Goal: Check status: Check status

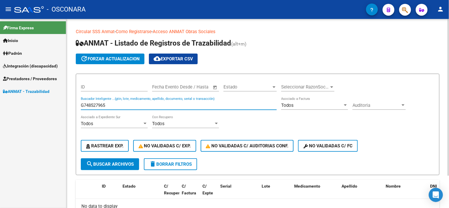
drag, startPoint x: 0, startPoint y: 0, endPoint x: 102, endPoint y: 106, distance: 147.0
click at [102, 106] on input "G748527965" at bounding box center [179, 105] width 196 height 5
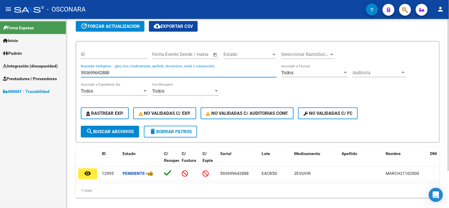
scroll to position [33, 0]
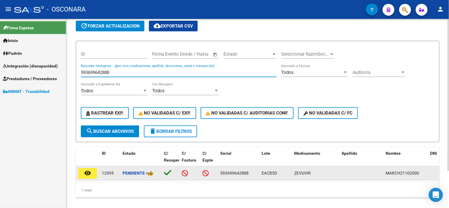
type input "593699642888"
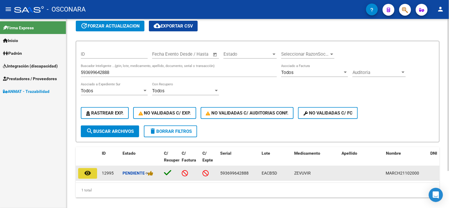
click at [88, 172] on mat-icon "remove_red_eye" at bounding box center [87, 172] width 7 height 7
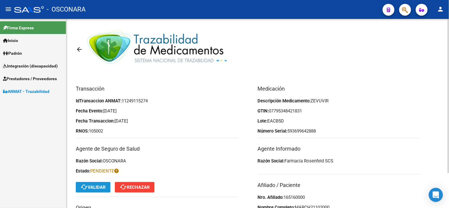
click at [103, 190] on button "cached Validar" at bounding box center [93, 187] width 35 height 11
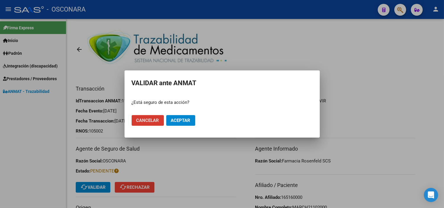
click at [185, 119] on span "Aceptar" at bounding box center [181, 120] width 20 height 5
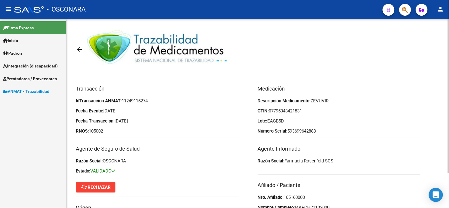
click at [78, 48] on mat-icon "arrow_back" at bounding box center [79, 49] width 7 height 7
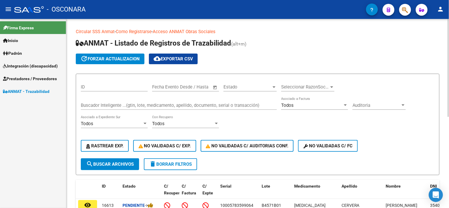
click at [407, 12] on icon "button" at bounding box center [405, 10] width 6 height 7
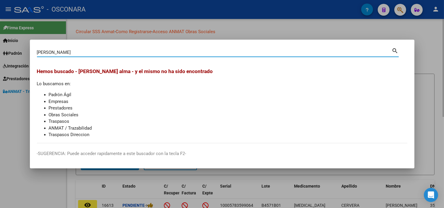
click at [119, 53] on input "[PERSON_NAME]" at bounding box center [214, 52] width 355 height 5
type input "58614409"
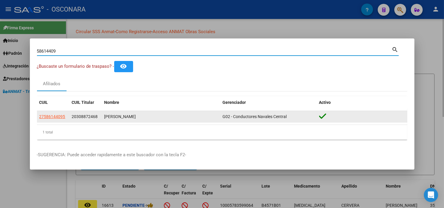
click at [80, 118] on span "20308872468" at bounding box center [85, 116] width 26 height 5
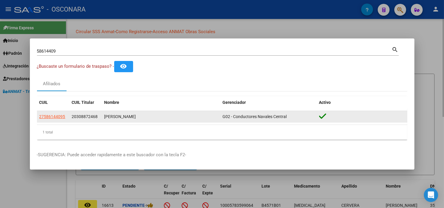
click at [80, 118] on span "20308872468" at bounding box center [85, 116] width 26 height 5
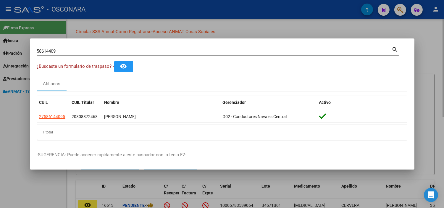
copy span "20308872468"
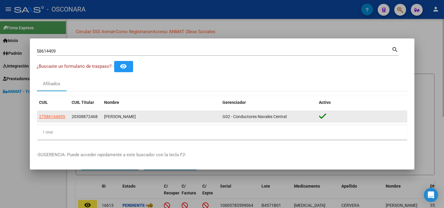
click at [98, 117] on div "20308872468" at bounding box center [86, 116] width 28 height 7
drag, startPoint x: 34, startPoint y: 102, endPoint x: 329, endPoint y: 119, distance: 295.1
click at [329, 119] on mat-dialog-content "58614409 Buscar (apellido, dni, cuil, nro traspaso, cuit, obra social) search ¿…" at bounding box center [222, 95] width 385 height 99
copy div "CUIL CUIL Titular Nombre Gerenciador Activo 27586144095 20308872468 [PERSON_NAM…"
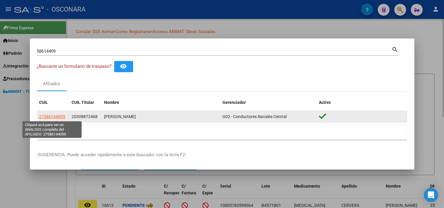
click at [44, 115] on span "27586144095" at bounding box center [52, 116] width 26 height 5
copy div "CUIL CUIL Titular Nombre Gerenciador Activo 27586144095 20308872468 [PERSON_NAM…"
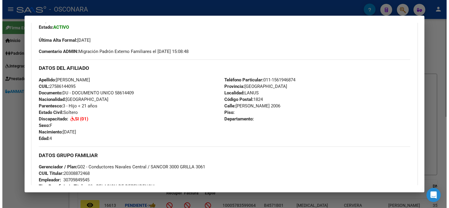
scroll to position [164, 0]
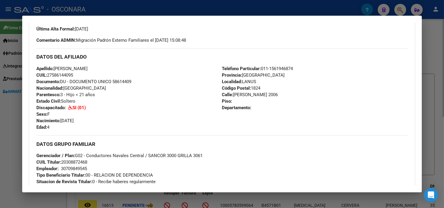
click at [434, 62] on div at bounding box center [222, 104] width 444 height 208
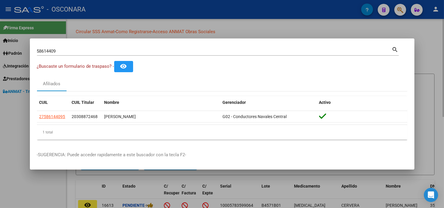
click at [434, 62] on div at bounding box center [222, 104] width 444 height 208
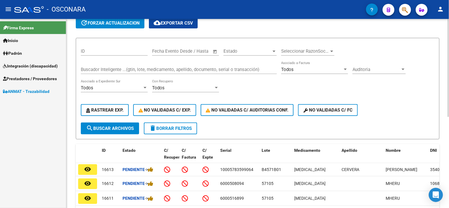
scroll to position [0, 0]
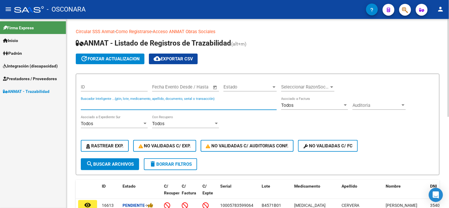
click at [106, 105] on input "Buscador Inteligente ...(gtin, lote, medicamento, apellido, documento, serial o…" at bounding box center [179, 105] width 196 height 5
paste input "27586144095"
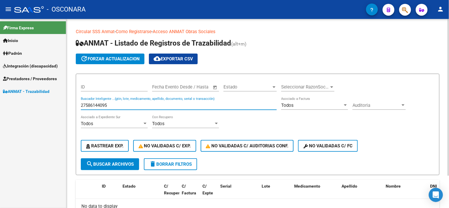
click at [103, 103] on input "27586144095" at bounding box center [179, 105] width 196 height 5
paste input "593699642888"
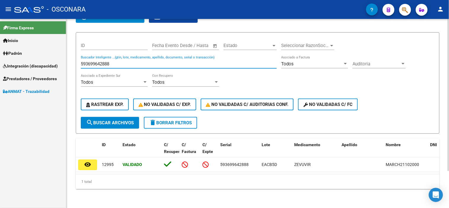
scroll to position [46, 0]
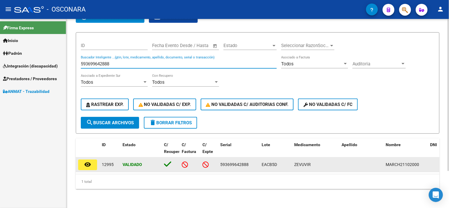
type input "593699642888"
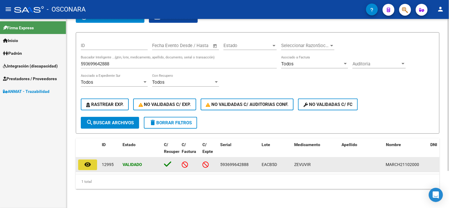
click at [89, 161] on mat-icon "remove_red_eye" at bounding box center [87, 164] width 7 height 7
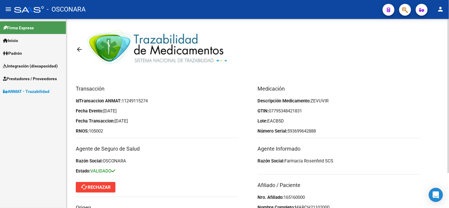
click at [79, 49] on mat-icon "arrow_back" at bounding box center [79, 49] width 7 height 7
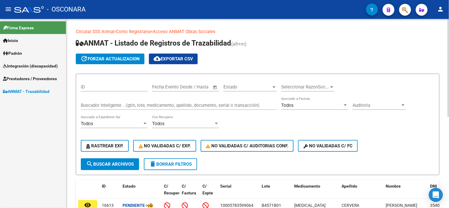
click at [127, 104] on input "Buscador Inteligente ...(gtin, lote, medicamento, apellido, documento, serial o…" at bounding box center [179, 105] width 196 height 5
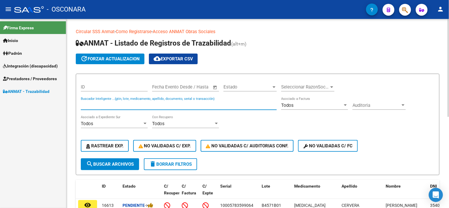
paste input "364190355824"
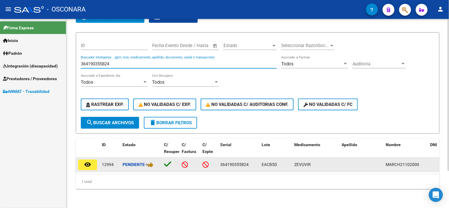
scroll to position [46, 0]
type input "364190355824"
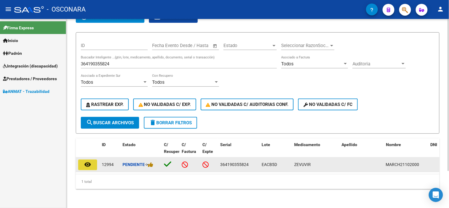
click at [93, 161] on button "remove_red_eye" at bounding box center [87, 164] width 19 height 11
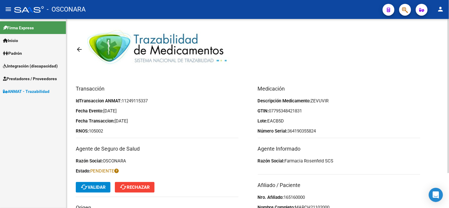
click at [84, 194] on mat-toolbar-row "cached Validar cached Rechazar" at bounding box center [157, 187] width 163 height 19
click at [88, 185] on span "cached Validar" at bounding box center [92, 187] width 25 height 5
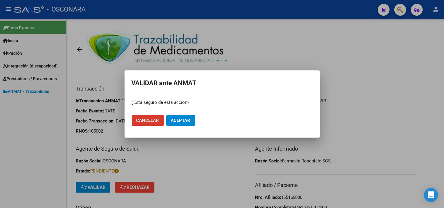
click at [188, 119] on span "Aceptar" at bounding box center [181, 120] width 20 height 5
